Goal: Information Seeking & Learning: Learn about a topic

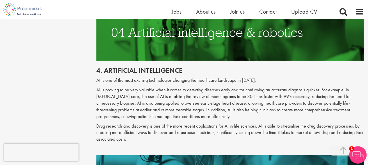
scroll to position [794, 0]
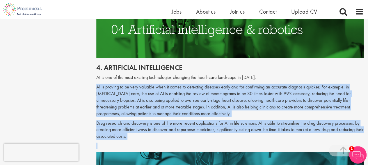
drag, startPoint x: 95, startPoint y: 74, endPoint x: 127, endPoint y: 131, distance: 65.8
copy div "AI is proving to be very valuable when it comes to detecting diseases early and…"
click at [117, 58] on div "4. Artificial intelligence AI is one of the most exciting technologies changing…" at bounding box center [230, 105] width 276 height 94
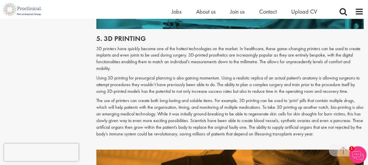
scroll to position [975, 0]
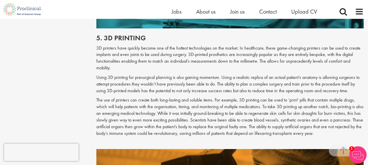
drag, startPoint x: 94, startPoint y: 65, endPoint x: 331, endPoint y: 120, distance: 242.4
click at [331, 120] on div "Top 10 new medical technologies 2022 our consultant managing the role Author: […" at bounding box center [230, 83] width 276 height 1987
copy div "Lorem 0I dolorsit ame consectetur adipisci el sedd eiusmod temporin. Utlab e do…"
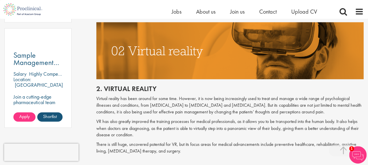
scroll to position [435, 0]
